Goal: Check status: Check status

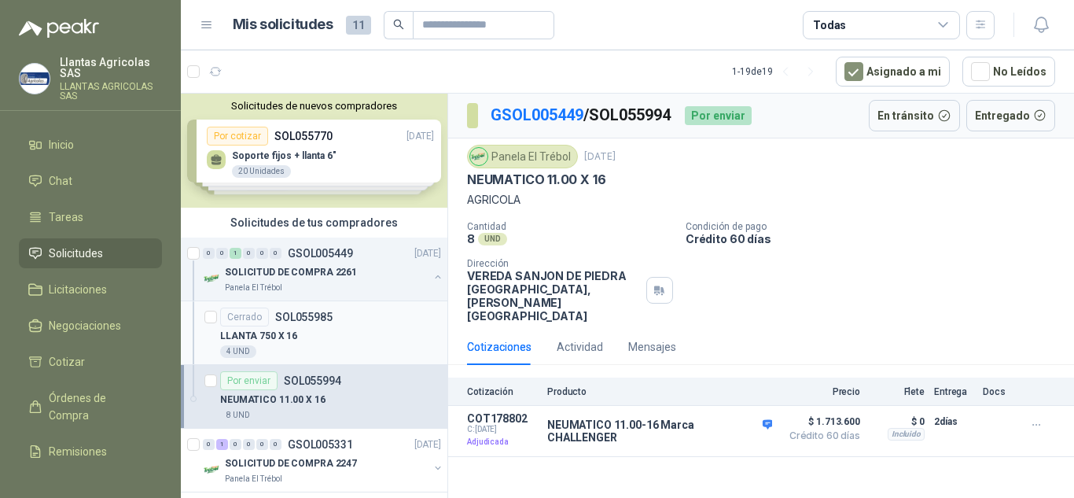
drag, startPoint x: 0, startPoint y: 0, endPoint x: 340, endPoint y: 336, distance: 478.1
click at [340, 336] on div "LLANTA 750 X 16" at bounding box center [330, 335] width 221 height 19
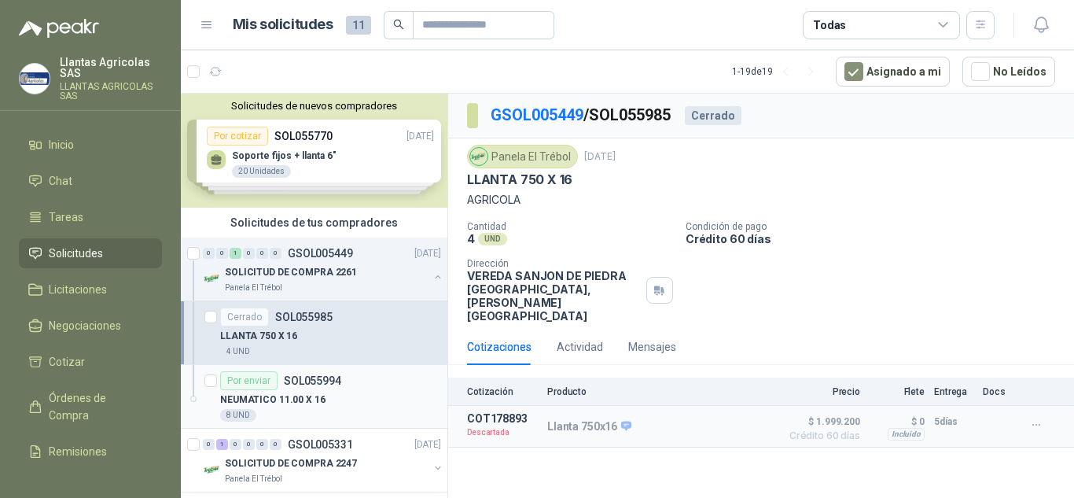
click at [330, 389] on div "Por enviar SOL055994" at bounding box center [280, 380] width 121 height 19
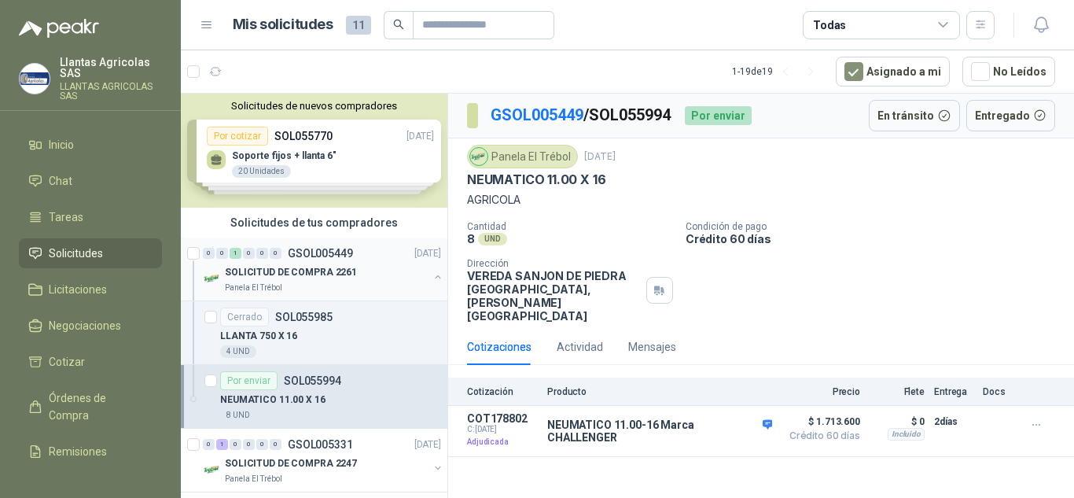
click at [347, 273] on p "SOLICITUD DE COMPRA 2261" at bounding box center [291, 272] width 132 height 15
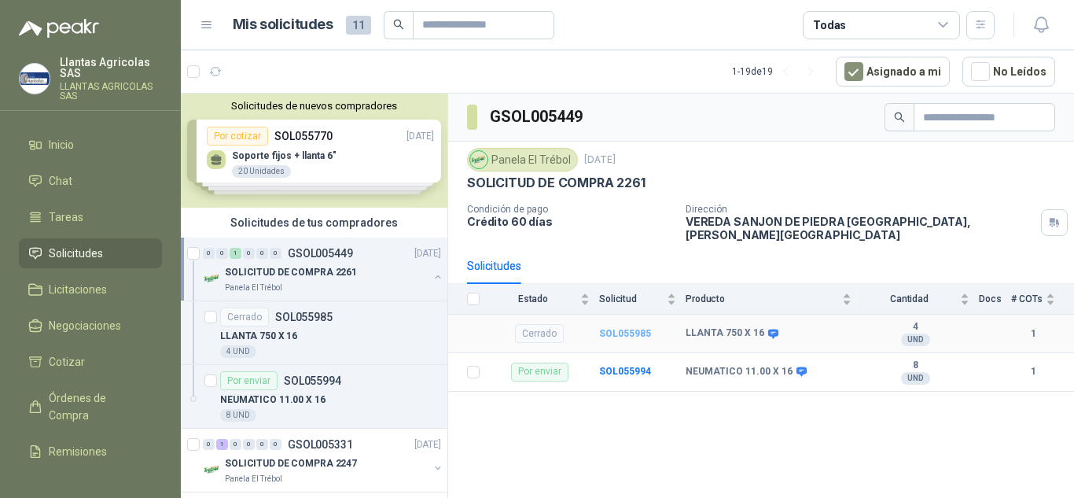
click at [621, 328] on b "SOL055985" at bounding box center [625, 333] width 52 height 11
